Goal: Transaction & Acquisition: Subscribe to service/newsletter

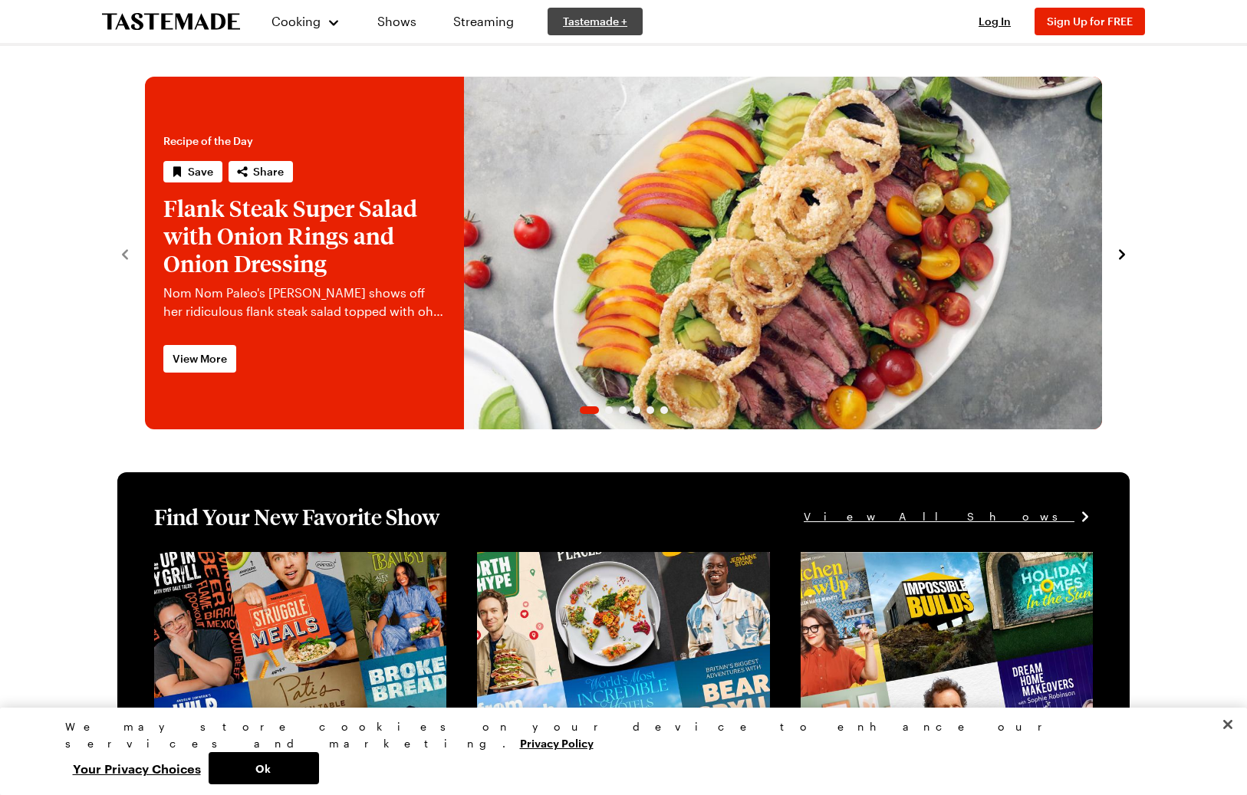
click at [601, 19] on span "Tastemade +" at bounding box center [595, 21] width 64 height 15
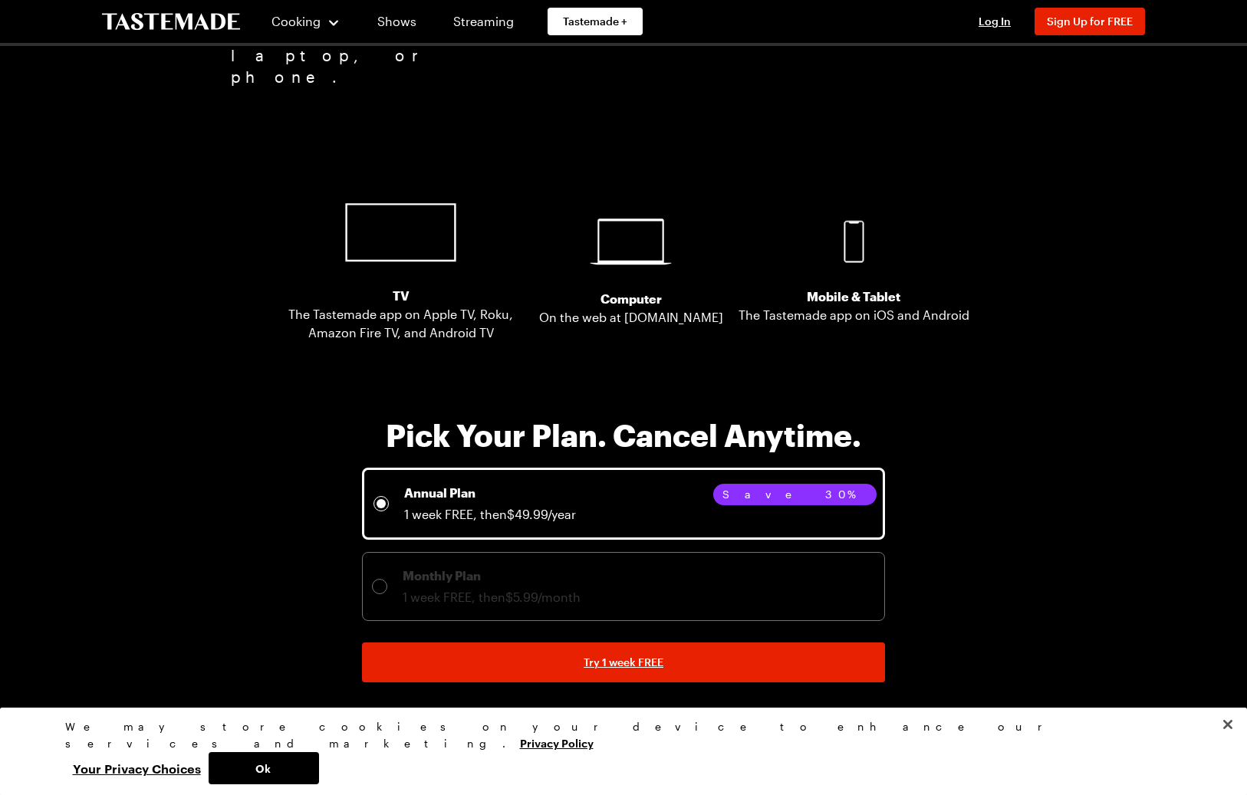
scroll to position [2720, 1]
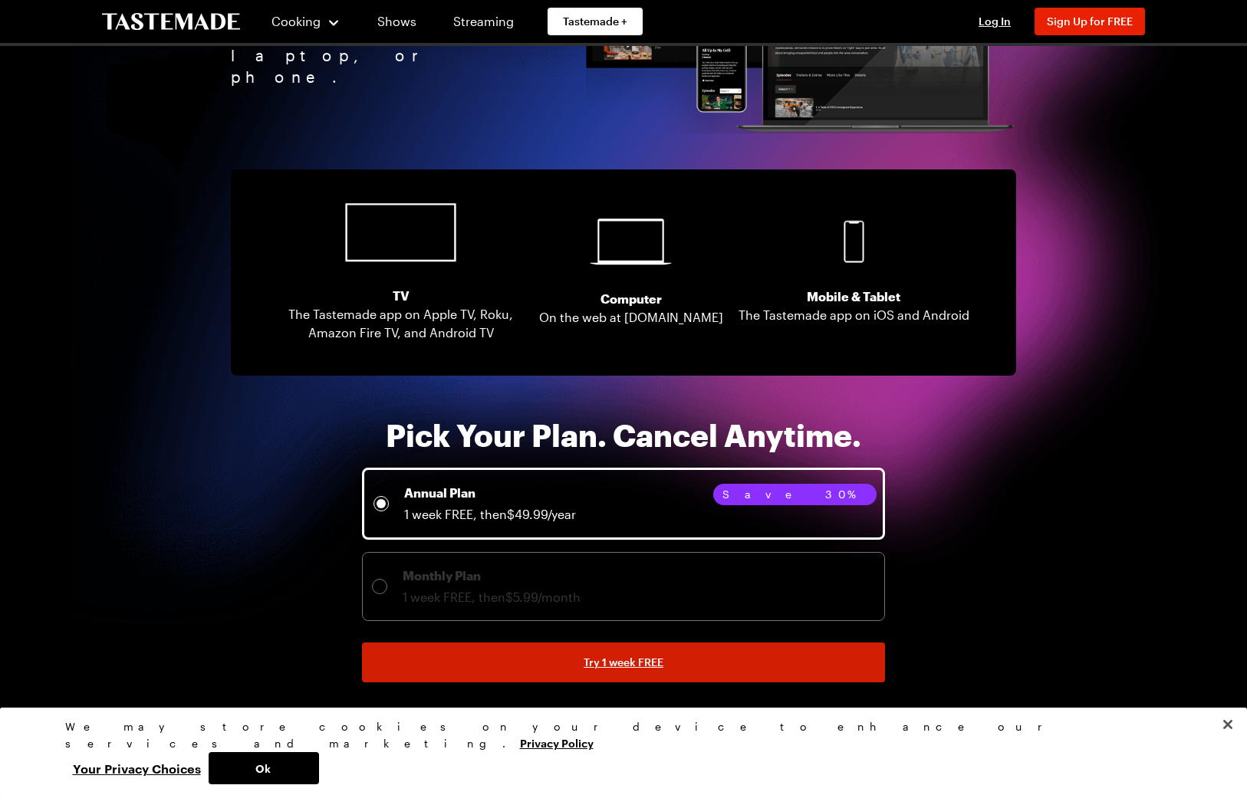
click at [634, 663] on span "Try 1 week FREE" at bounding box center [624, 662] width 80 height 15
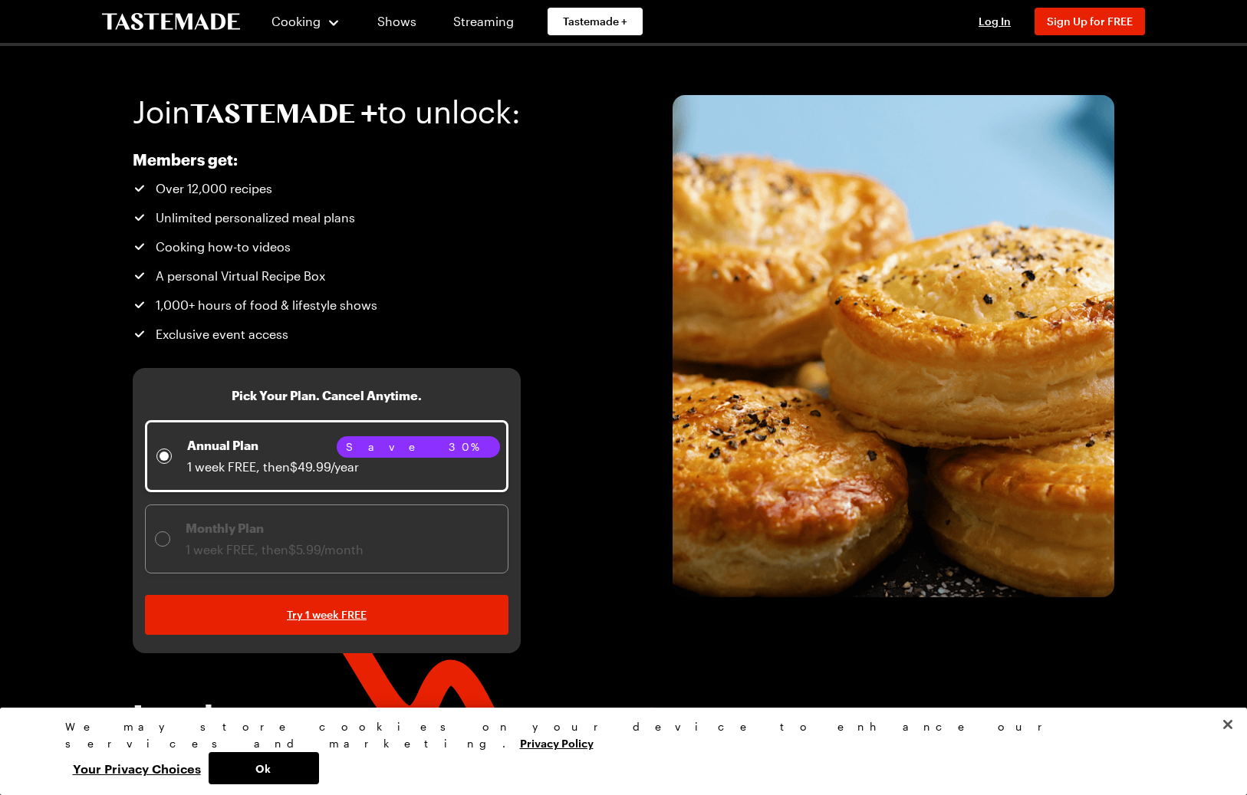
scroll to position [0, 1]
click at [389, 19] on link "Shows" at bounding box center [397, 21] width 70 height 43
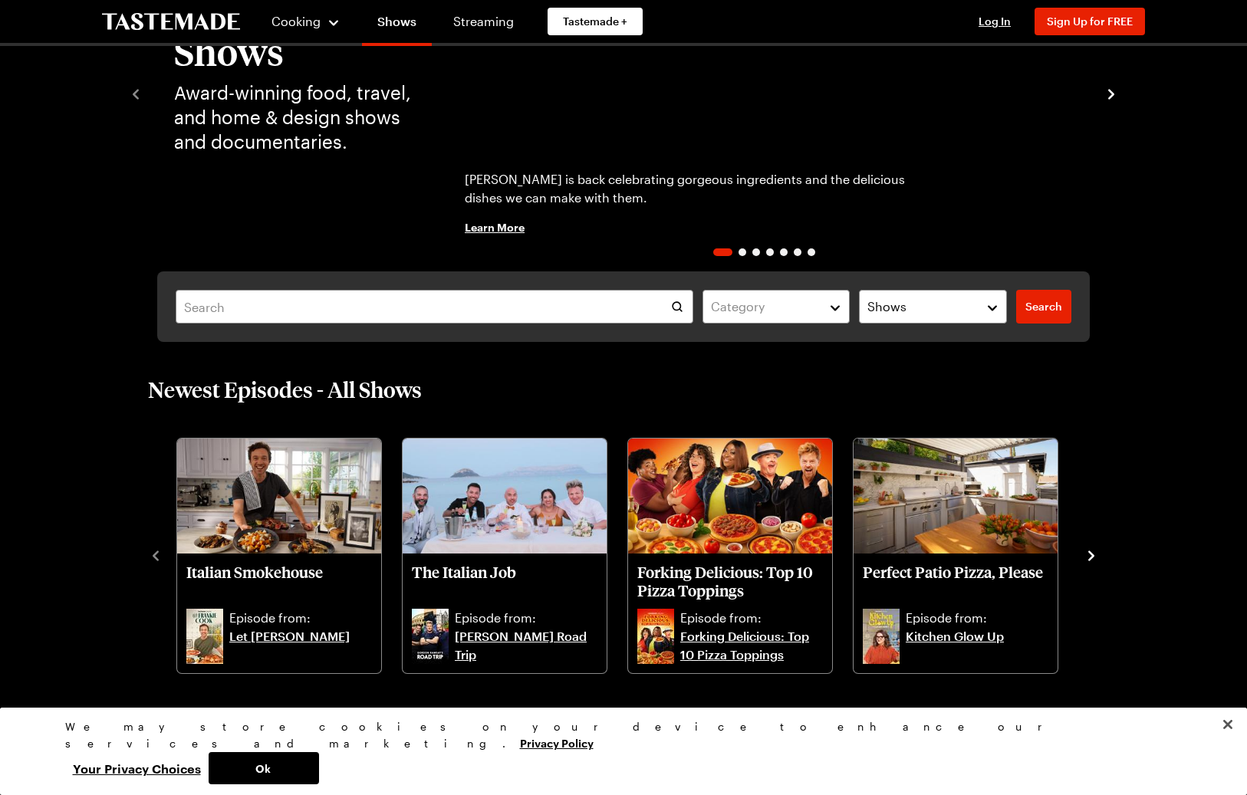
scroll to position [207, 0]
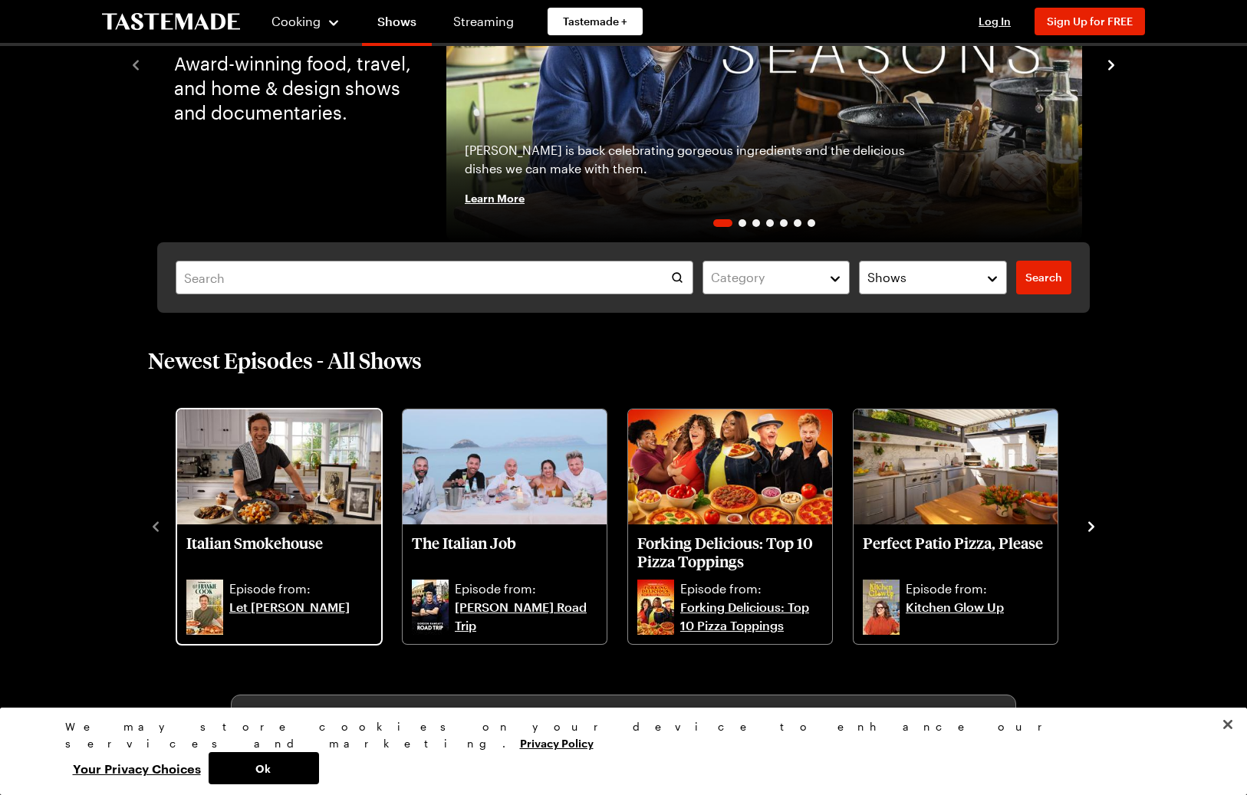
click at [293, 433] on img "Italian Smokehouse" at bounding box center [279, 467] width 204 height 115
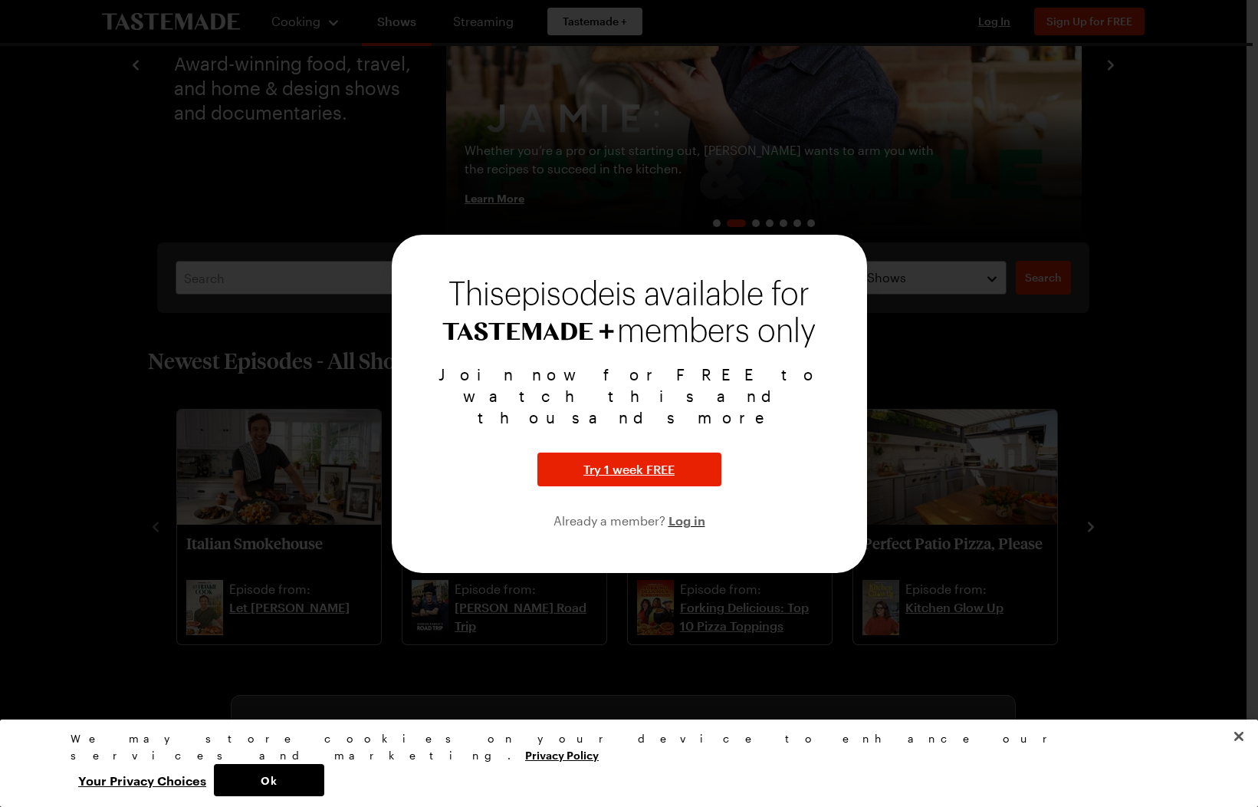
click at [51, 391] on div at bounding box center [629, 403] width 1258 height 807
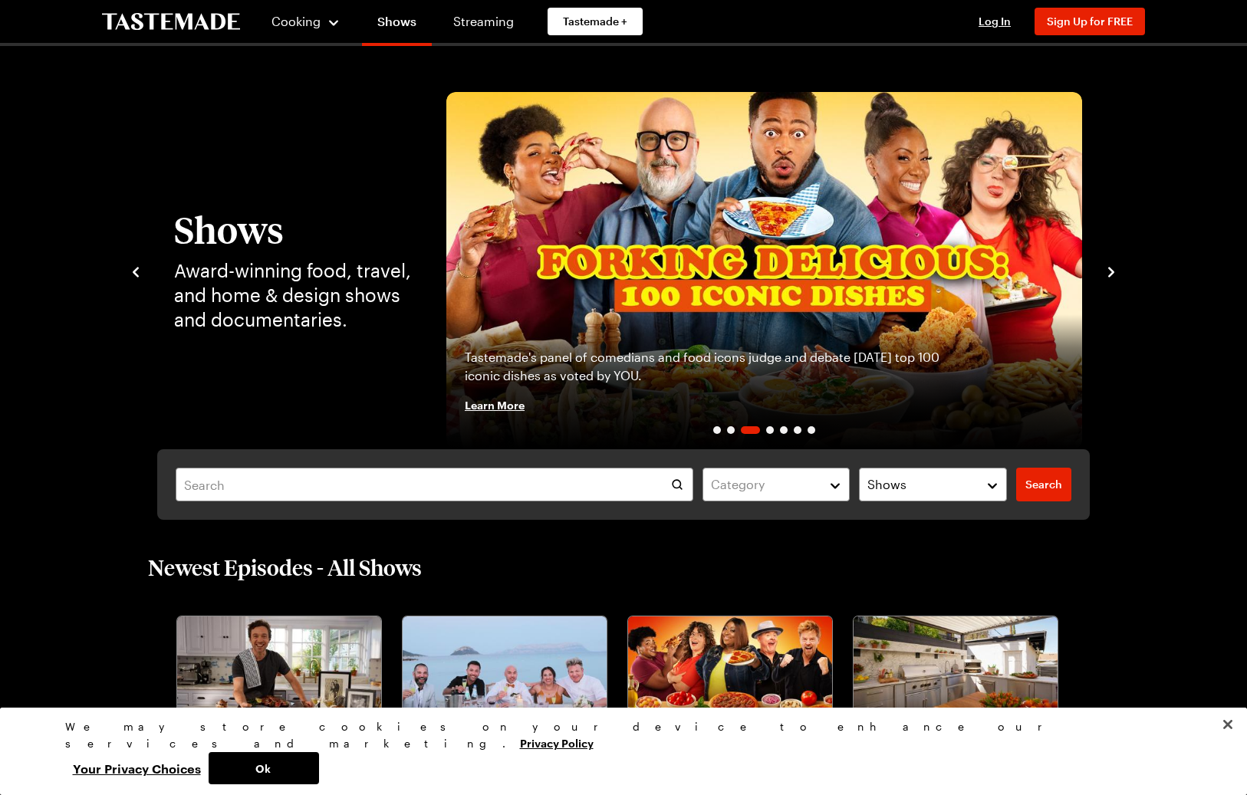
scroll to position [0, 0]
